Goal: Communication & Community: Answer question/provide support

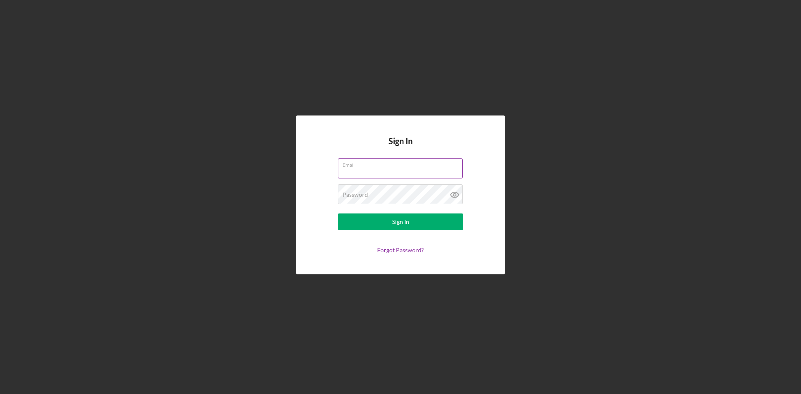
click at [380, 171] on input "Email" at bounding box center [400, 169] width 125 height 20
type input "[EMAIL_ADDRESS][DOMAIN_NAME]"
click at [389, 194] on div "Password Required" at bounding box center [400, 194] width 125 height 21
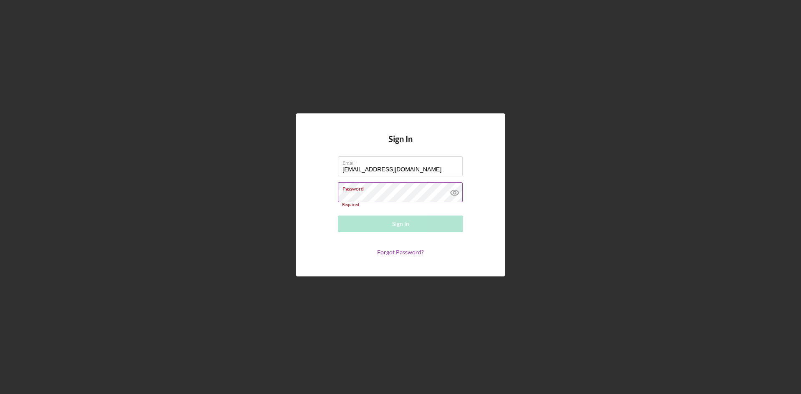
click at [375, 189] on div "Password Required" at bounding box center [400, 194] width 125 height 25
click at [375, 191] on div "Password Required" at bounding box center [400, 194] width 125 height 25
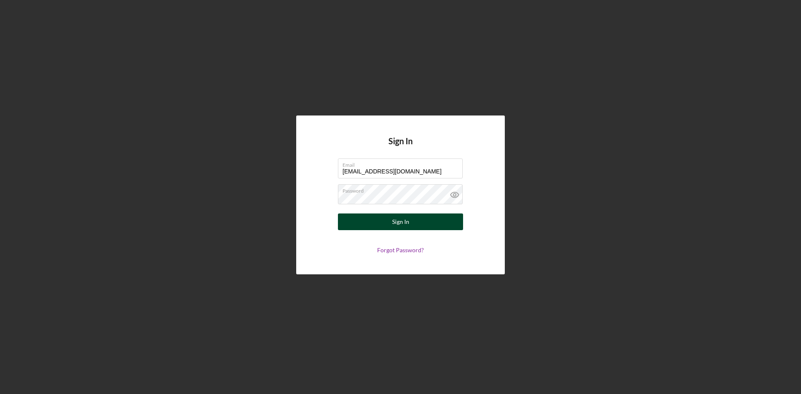
click at [370, 224] on button "Sign In" at bounding box center [400, 222] width 125 height 17
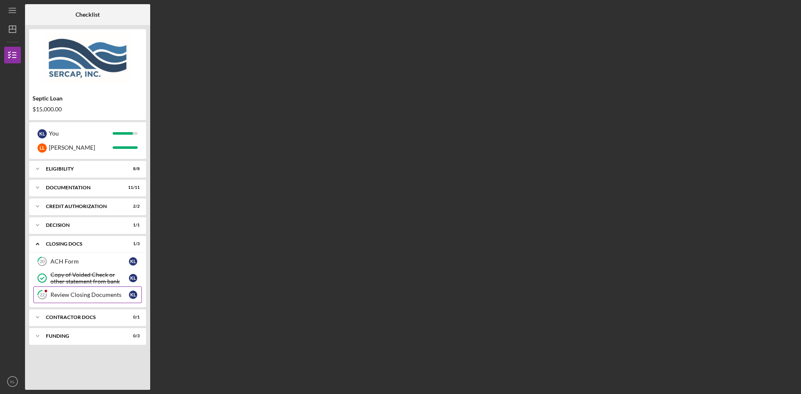
click at [98, 296] on div "Review Closing Documents" at bounding box center [89, 295] width 78 height 7
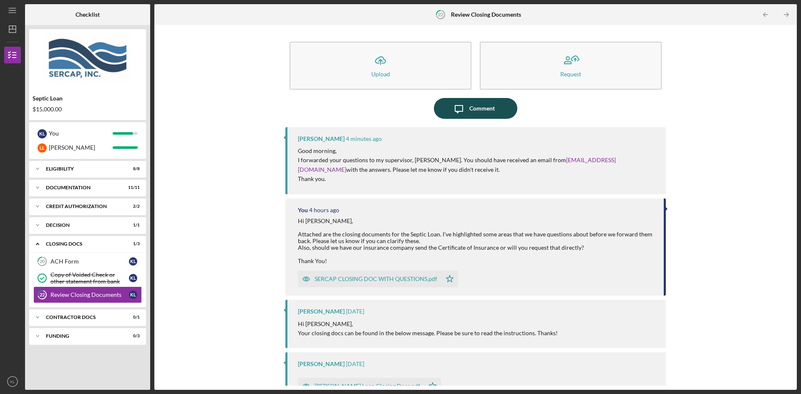
click at [476, 111] on div "Comment" at bounding box center [481, 108] width 25 height 21
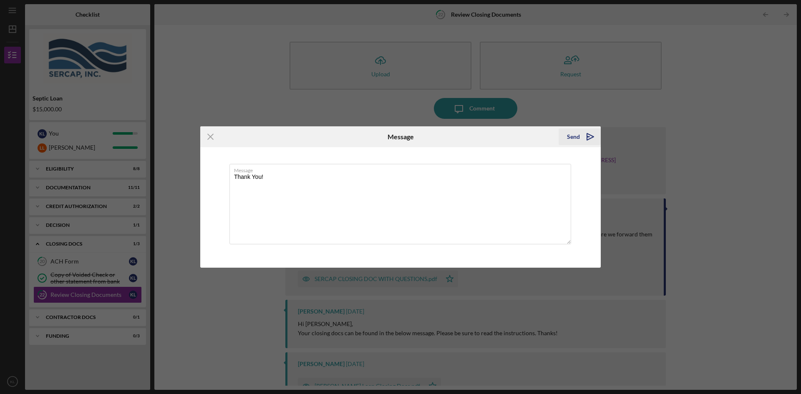
type textarea "Thank You!"
click at [590, 136] on icon "Icon/icon-invite-send" at bounding box center [590, 136] width 21 height 21
